Goal: Transaction & Acquisition: Purchase product/service

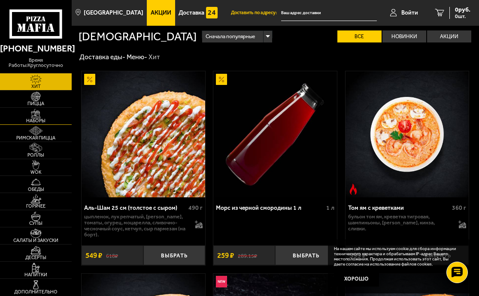
click at [46, 115] on link "Наборы" at bounding box center [36, 116] width 72 height 17
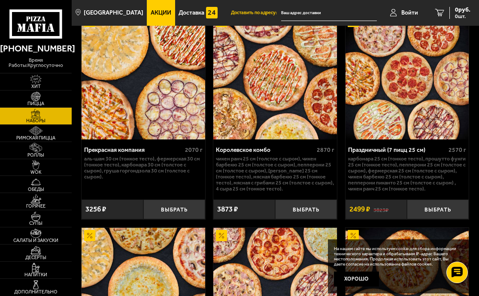
scroll to position [1833, 0]
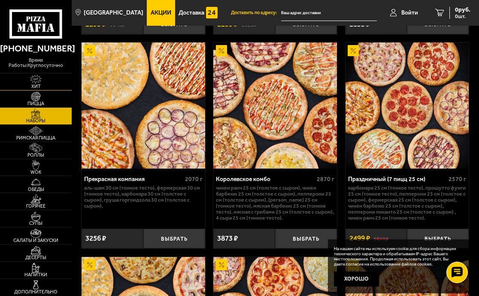
click at [40, 79] on img at bounding box center [35, 79] width 19 height 9
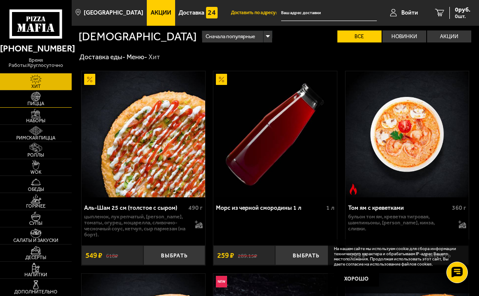
click at [47, 98] on link "Пицца" at bounding box center [36, 99] width 72 height 17
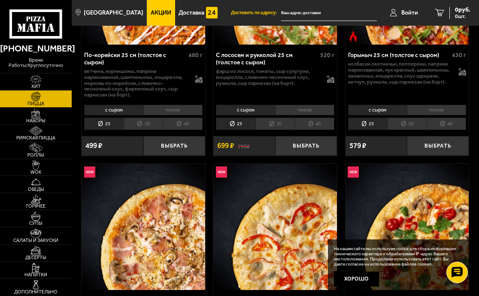
scroll to position [343, 0]
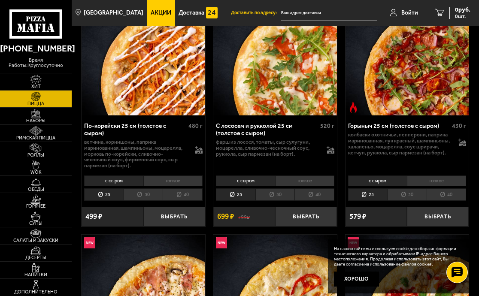
click at [411, 195] on li "30" at bounding box center [406, 194] width 39 height 12
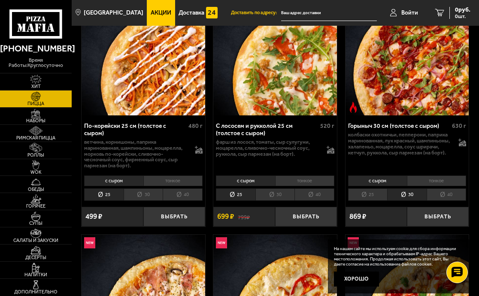
click at [437, 195] on li "40" at bounding box center [447, 194] width 40 height 12
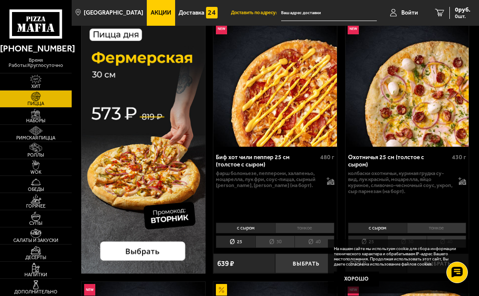
scroll to position [0, 0]
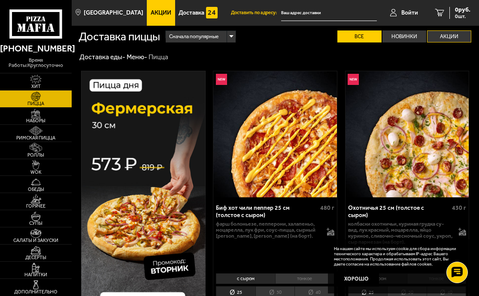
click at [448, 37] on label "Акции" at bounding box center [449, 36] width 44 height 12
click at [0, 0] on input "Акции" at bounding box center [0, 0] width 0 height 0
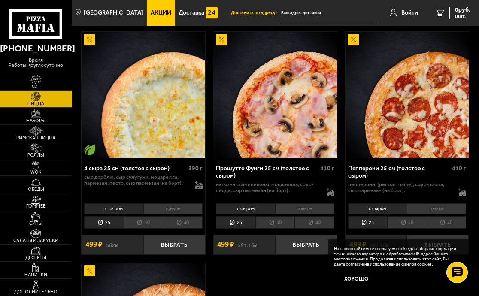
scroll to position [300, 0]
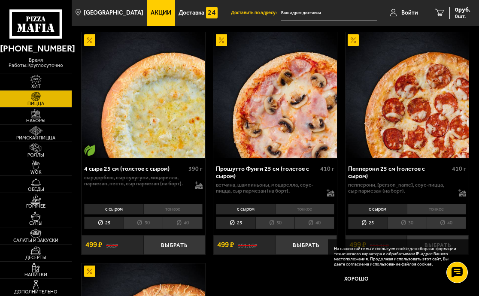
click at [275, 225] on li "30" at bounding box center [274, 223] width 39 height 12
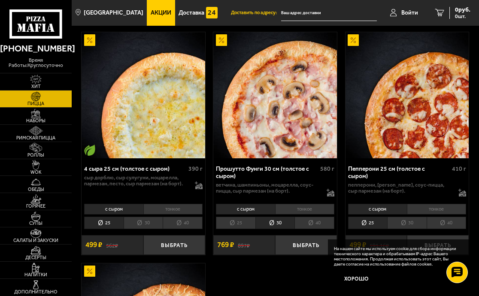
click at [313, 225] on li "40" at bounding box center [314, 223] width 40 height 12
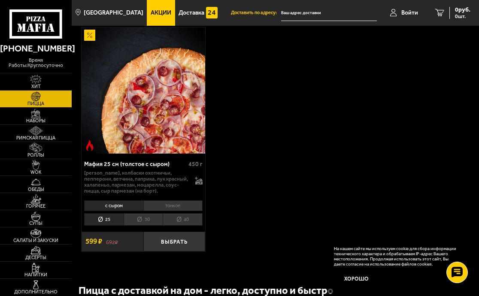
scroll to position [515, 0]
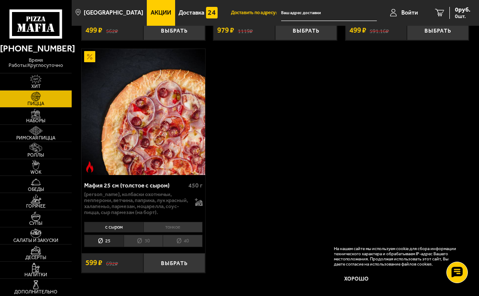
click at [142, 242] on li "30" at bounding box center [143, 241] width 39 height 12
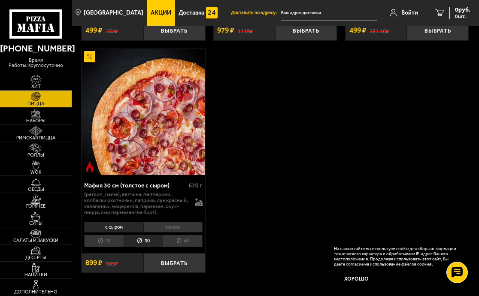
click at [182, 236] on li "40" at bounding box center [183, 241] width 40 height 12
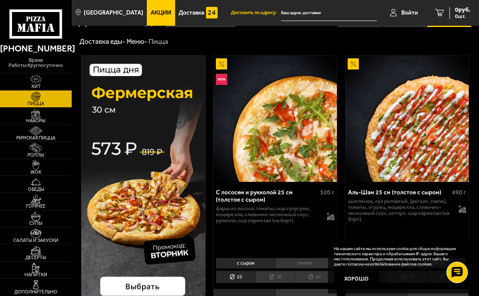
scroll to position [0, 0]
